Goal: Task Accomplishment & Management: Use online tool/utility

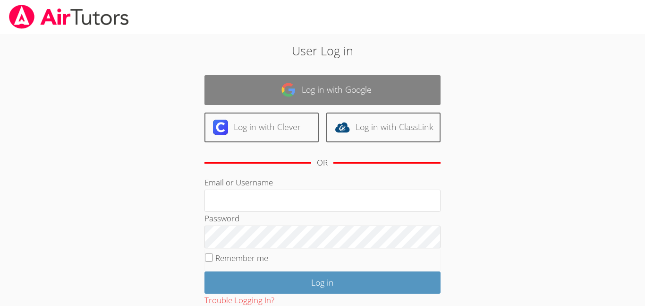
click at [270, 92] on link "Log in with Google" at bounding box center [323, 90] width 236 height 30
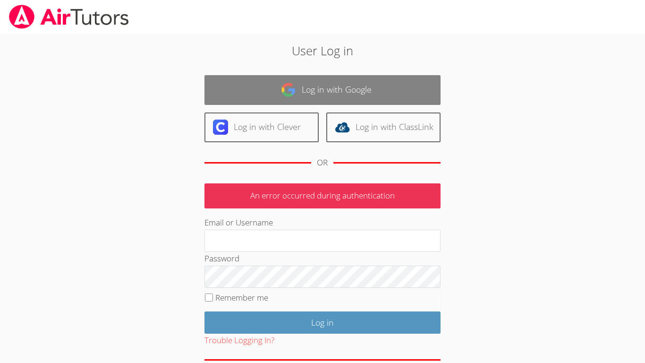
click at [326, 88] on link "Log in with Google" at bounding box center [323, 90] width 236 height 30
click at [336, 77] on link "Log in with Google" at bounding box center [323, 90] width 236 height 30
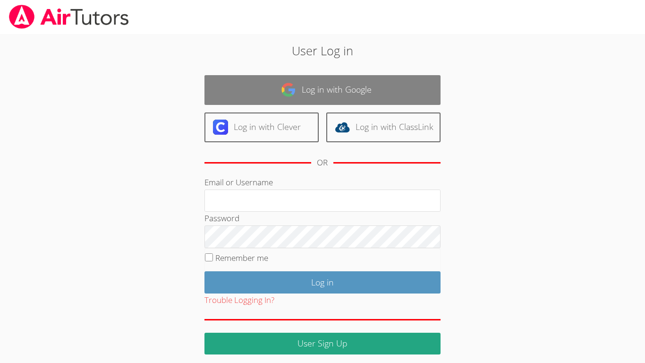
click at [273, 86] on link "Log in with Google" at bounding box center [323, 90] width 236 height 30
click at [299, 85] on link "Log in with Google" at bounding box center [323, 90] width 236 height 30
click at [300, 91] on link "Log in with Google" at bounding box center [323, 90] width 236 height 30
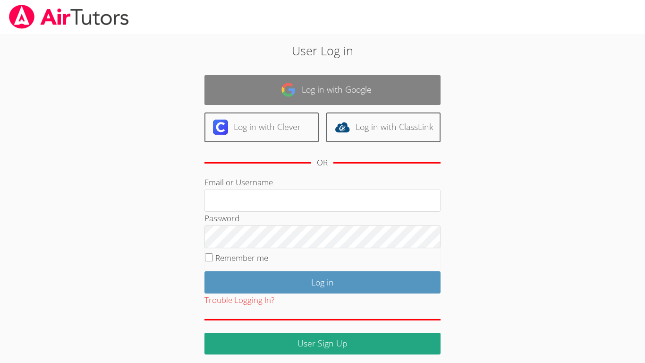
click at [300, 91] on link "Log in with Google" at bounding box center [323, 90] width 236 height 30
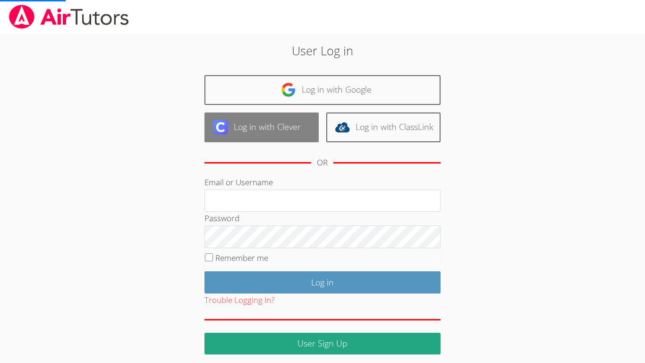
click at [294, 124] on link "Log in with Clever" at bounding box center [262, 127] width 114 height 30
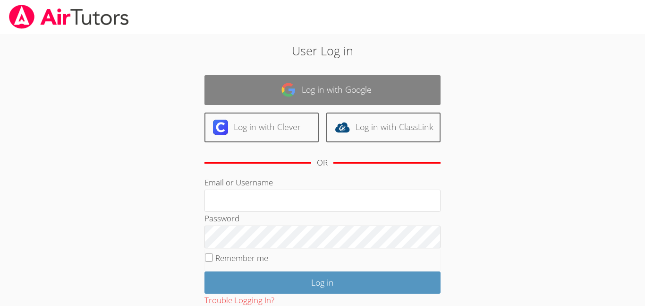
click at [275, 85] on link "Log in with Google" at bounding box center [323, 90] width 236 height 30
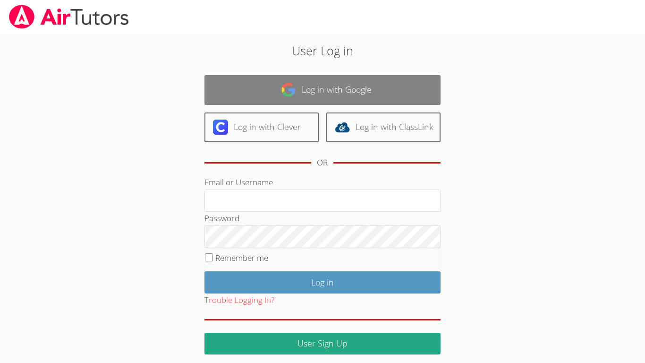
click at [291, 85] on img at bounding box center [288, 89] width 15 height 15
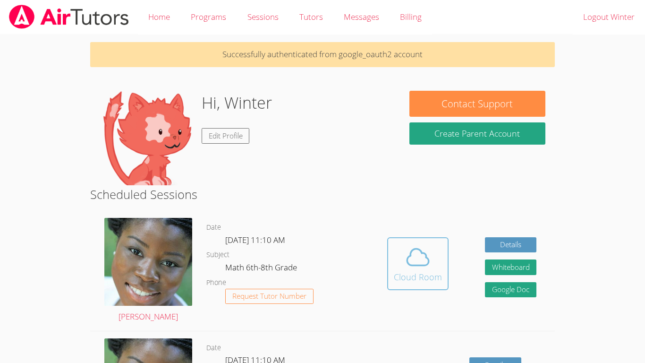
click at [410, 265] on icon at bounding box center [418, 256] width 22 height 17
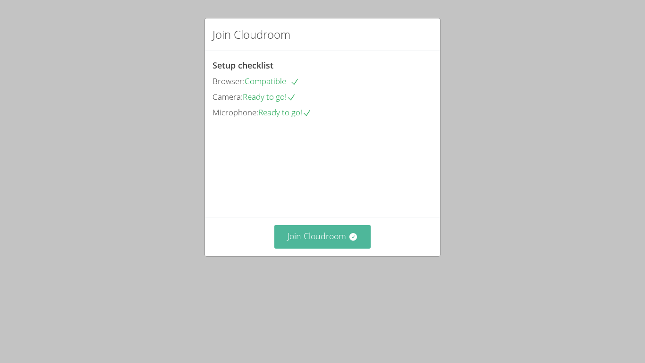
click at [342, 248] on button "Join Cloudroom" at bounding box center [322, 236] width 97 height 23
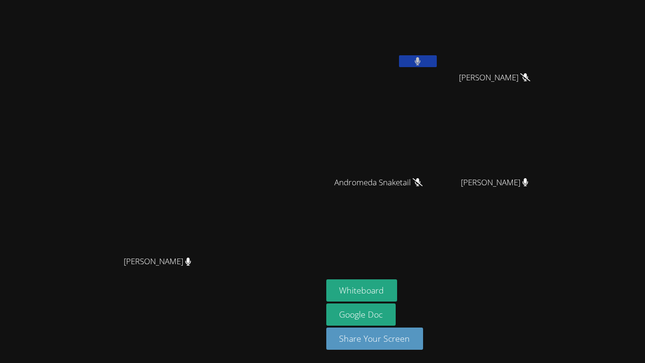
click at [437, 67] on button at bounding box center [418, 61] width 38 height 12
click at [398, 292] on button "Whiteboard" at bounding box center [361, 290] width 71 height 22
click at [437, 60] on button at bounding box center [418, 61] width 38 height 12
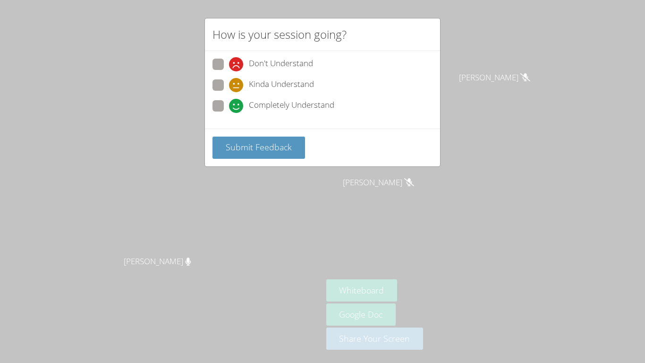
click at [23, 303] on div "How is your session going? Don't Understand Kinda Understand Completely Underst…" at bounding box center [322, 181] width 645 height 363
click at [229, 113] on span at bounding box center [229, 113] width 0 height 0
click at [229, 108] on input "Completely Understand" at bounding box center [233, 104] width 8 height 8
radio input "true"
click at [248, 156] on button "Submit Feedback" at bounding box center [259, 148] width 93 height 22
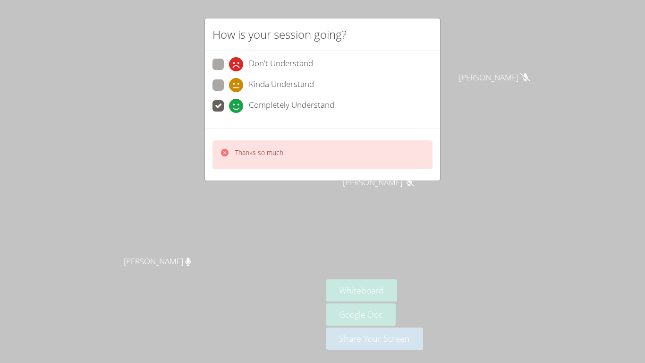
click at [248, 156] on p "Thanks so much!" at bounding box center [260, 152] width 50 height 9
